Goal: Navigation & Orientation: Find specific page/section

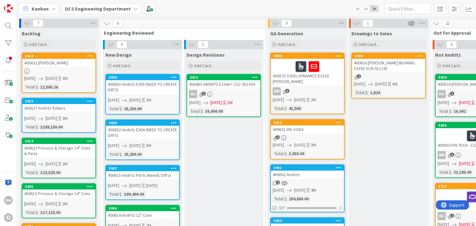
scroll to position [20, 535]
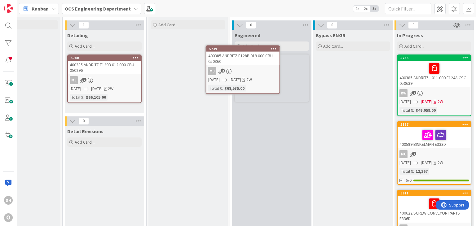
scroll to position [0, 535]
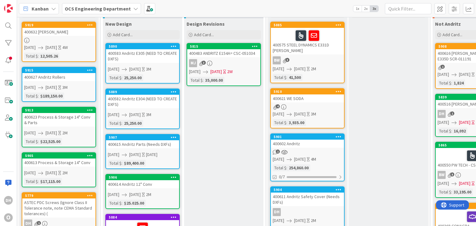
scroll to position [31, 0]
click at [292, 140] on div "400602 Andritz" at bounding box center [307, 144] width 73 height 8
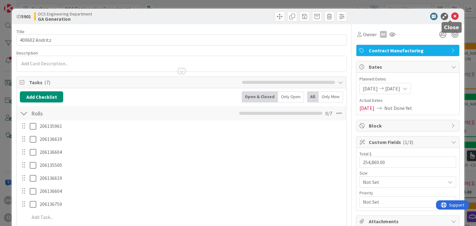
click at [451, 16] on icon at bounding box center [454, 16] width 7 height 7
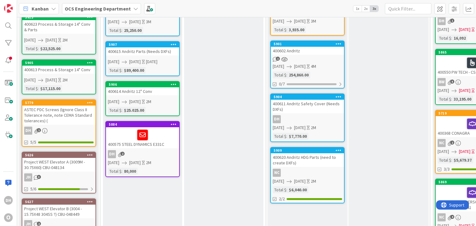
click at [331, 163] on div "400620 Andritz HDG Parts (need to create DXFs)" at bounding box center [307, 160] width 73 height 14
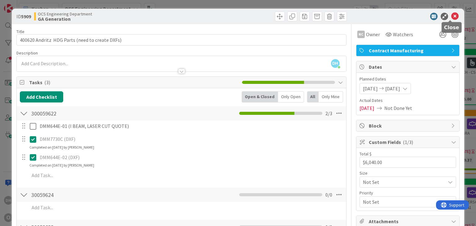
click at [451, 13] on icon at bounding box center [454, 16] width 7 height 7
